Goal: Use online tool/utility

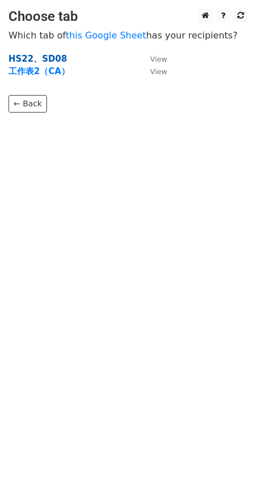
click at [40, 55] on strong "HS22、SD08" at bounding box center [37, 59] width 58 height 10
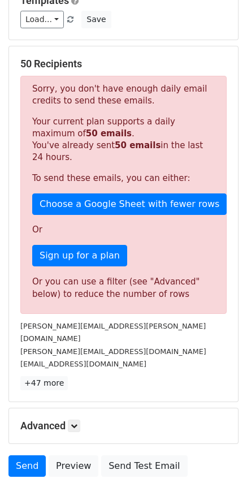
scroll to position [170, 0]
